Goal: Navigation & Orientation: Find specific page/section

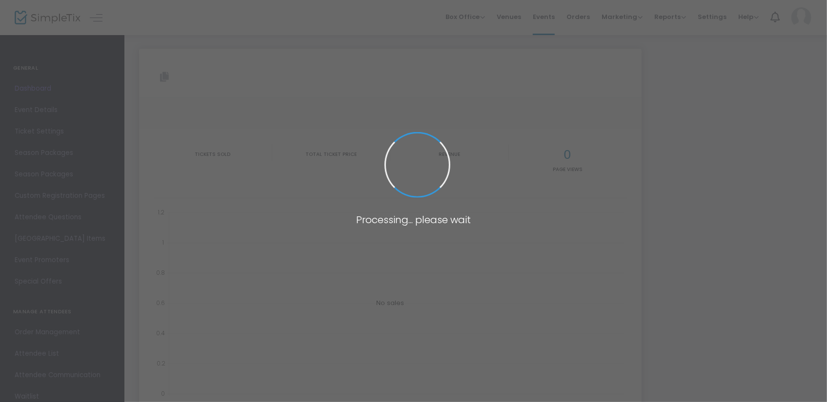
type input "[URL][DOMAIN_NAME][DATE]"
